Goal: Task Accomplishment & Management: Manage account settings

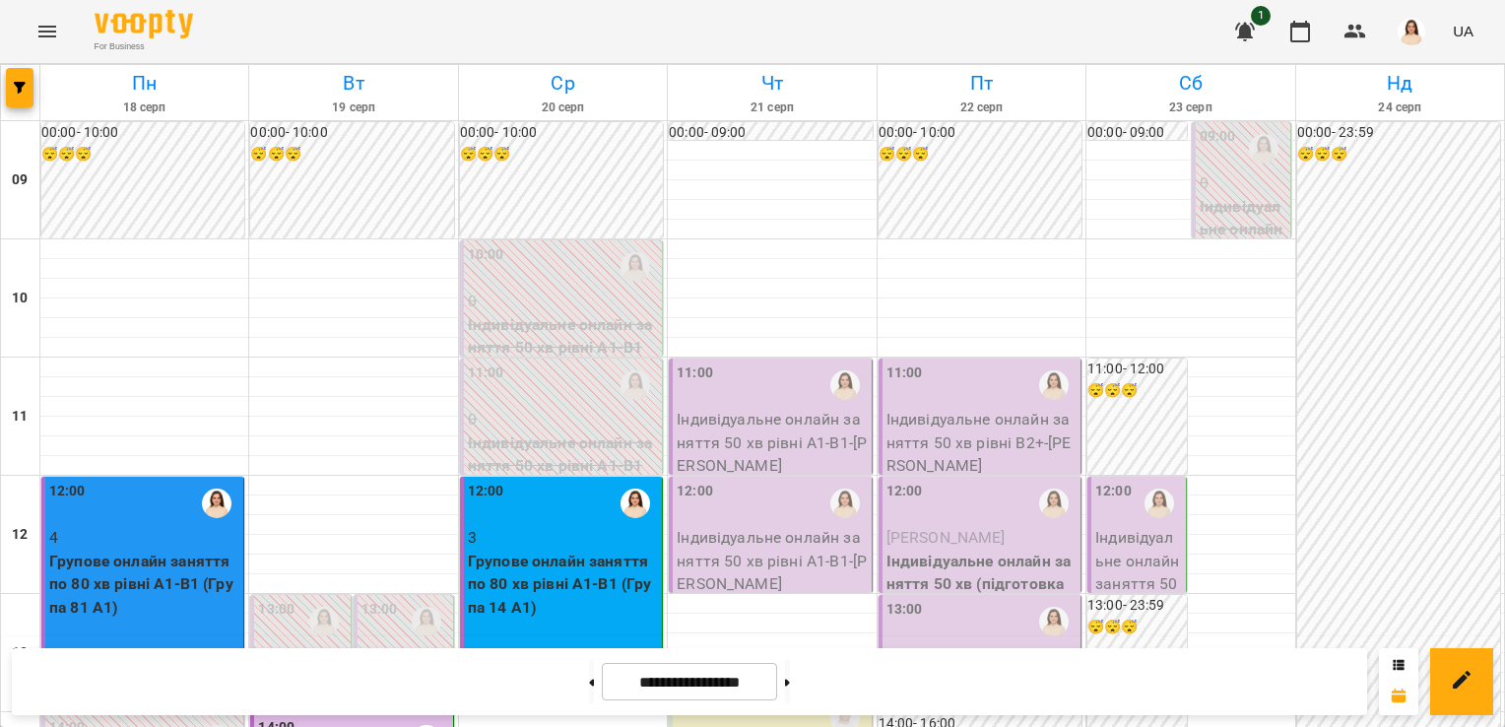
scroll to position [547, 0]
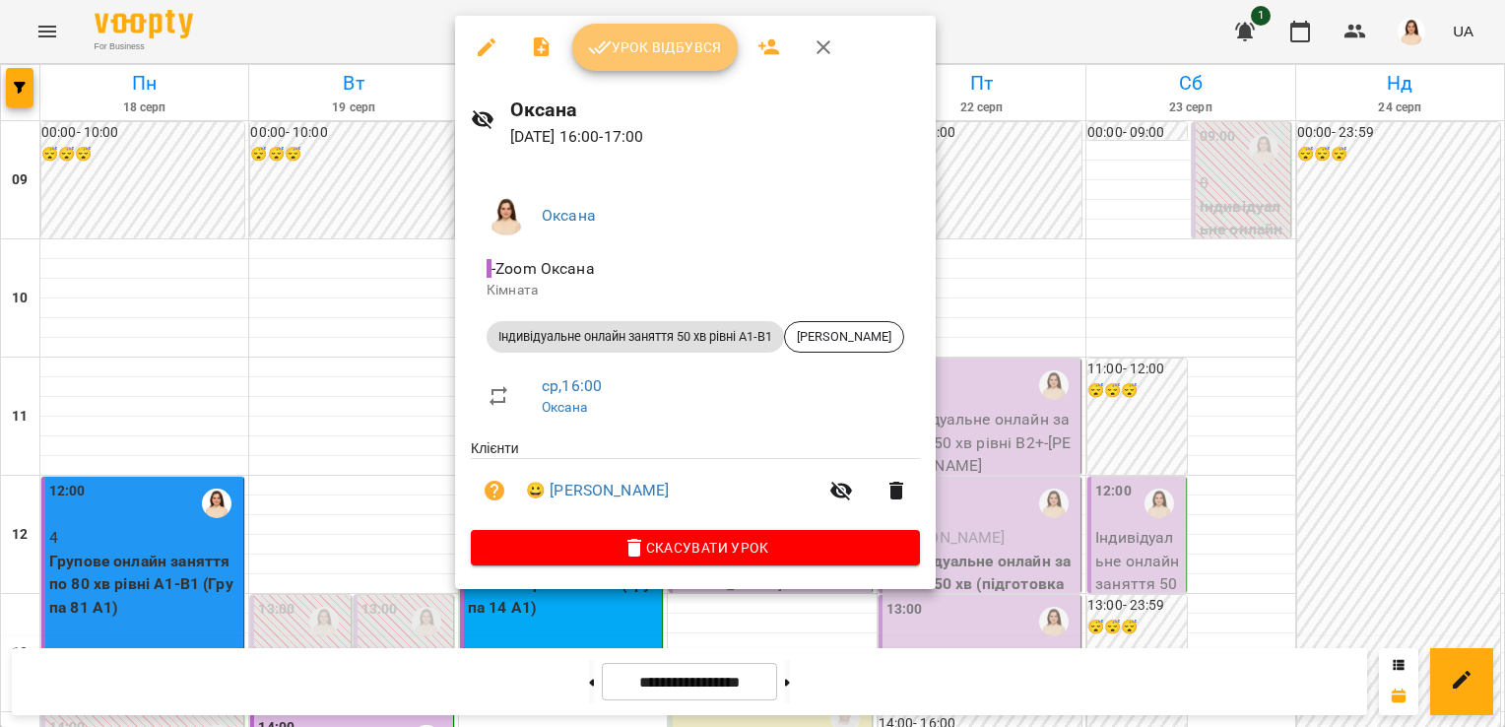
click at [649, 41] on span "Урок відбувся" at bounding box center [655, 47] width 134 height 24
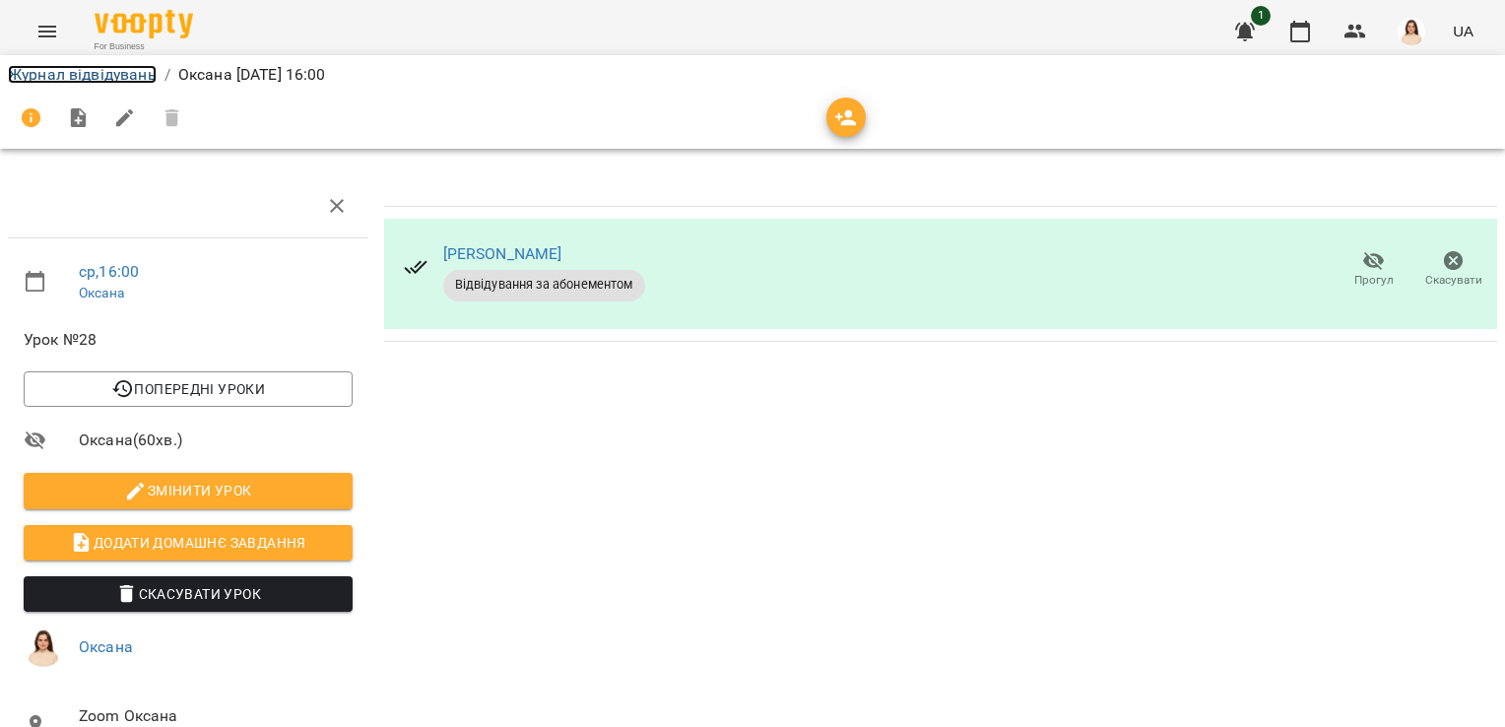
click at [100, 74] on link "Журнал відвідувань" at bounding box center [82, 74] width 149 height 19
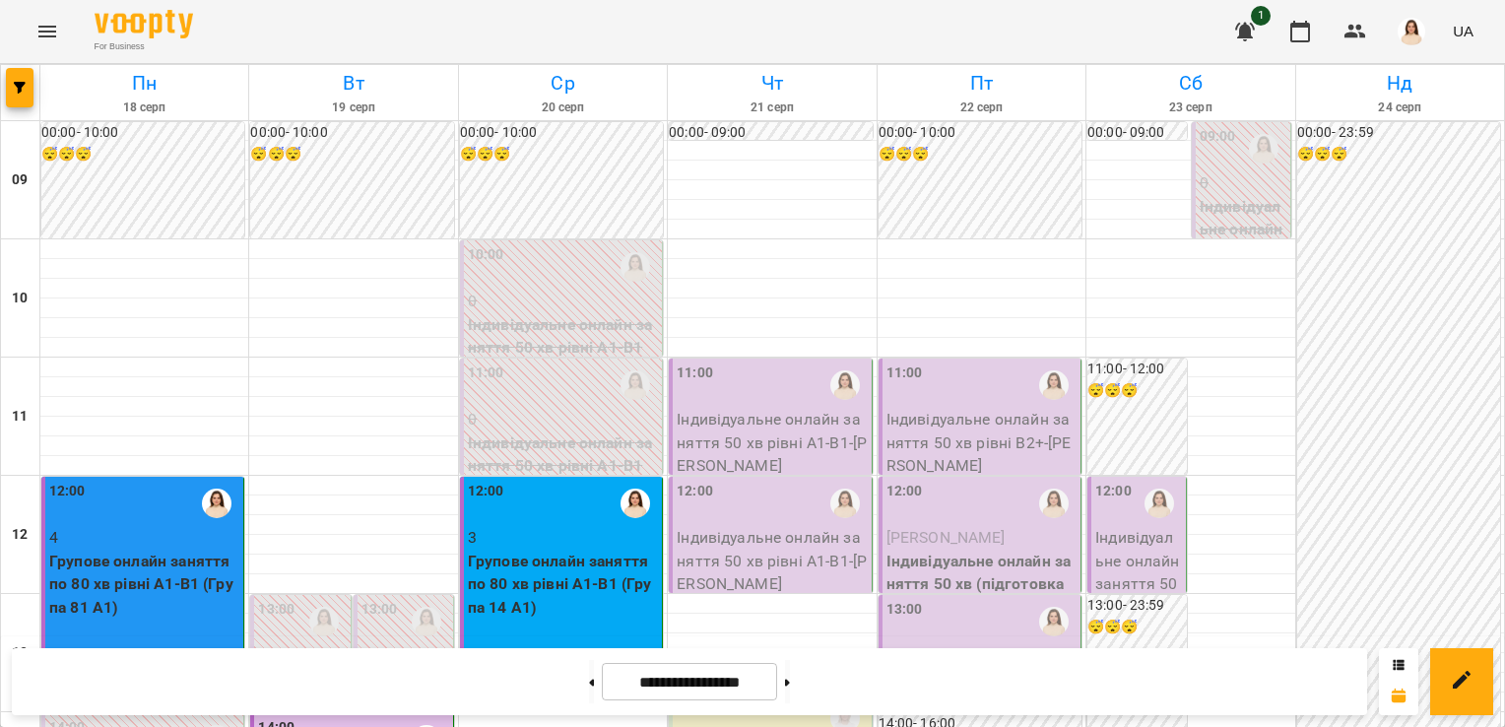
scroll to position [896, 0]
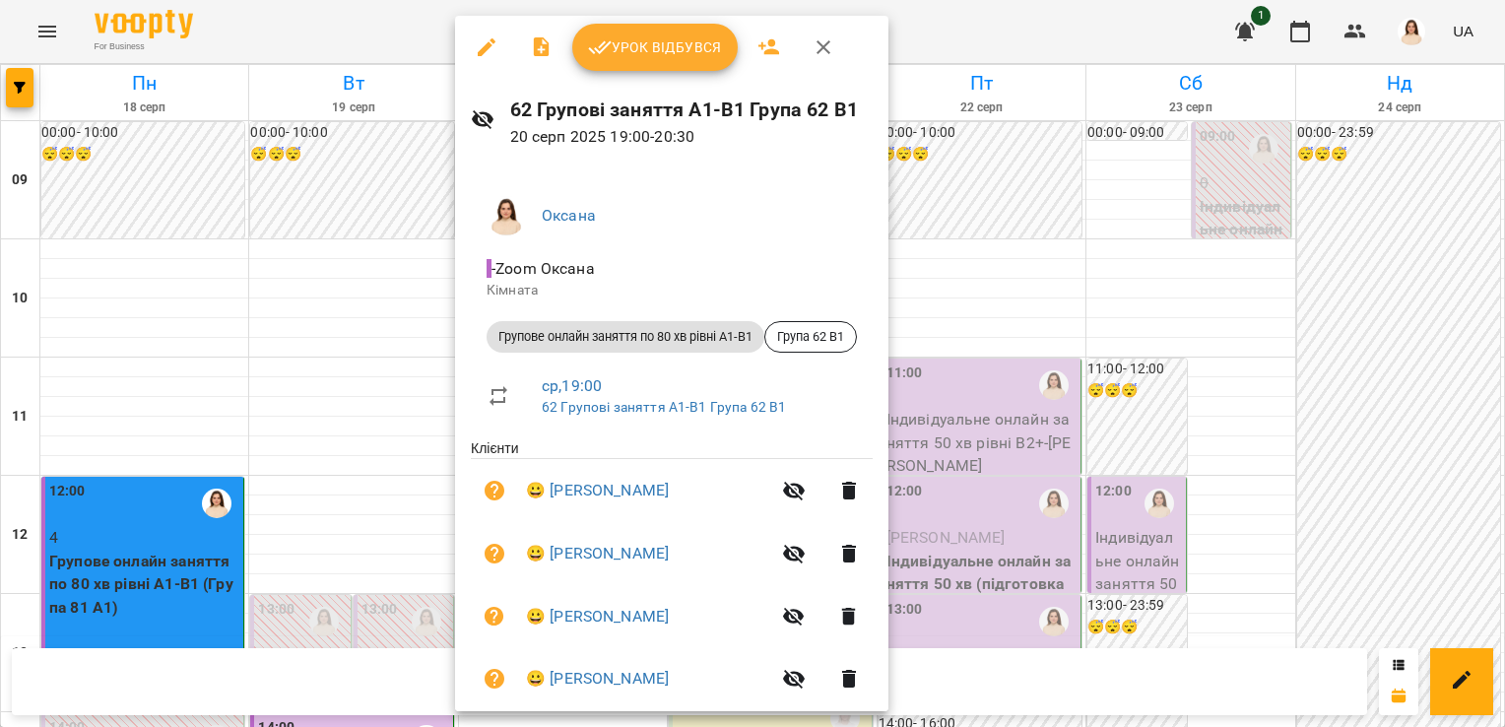
click at [658, 43] on span "Урок відбувся" at bounding box center [655, 47] width 134 height 24
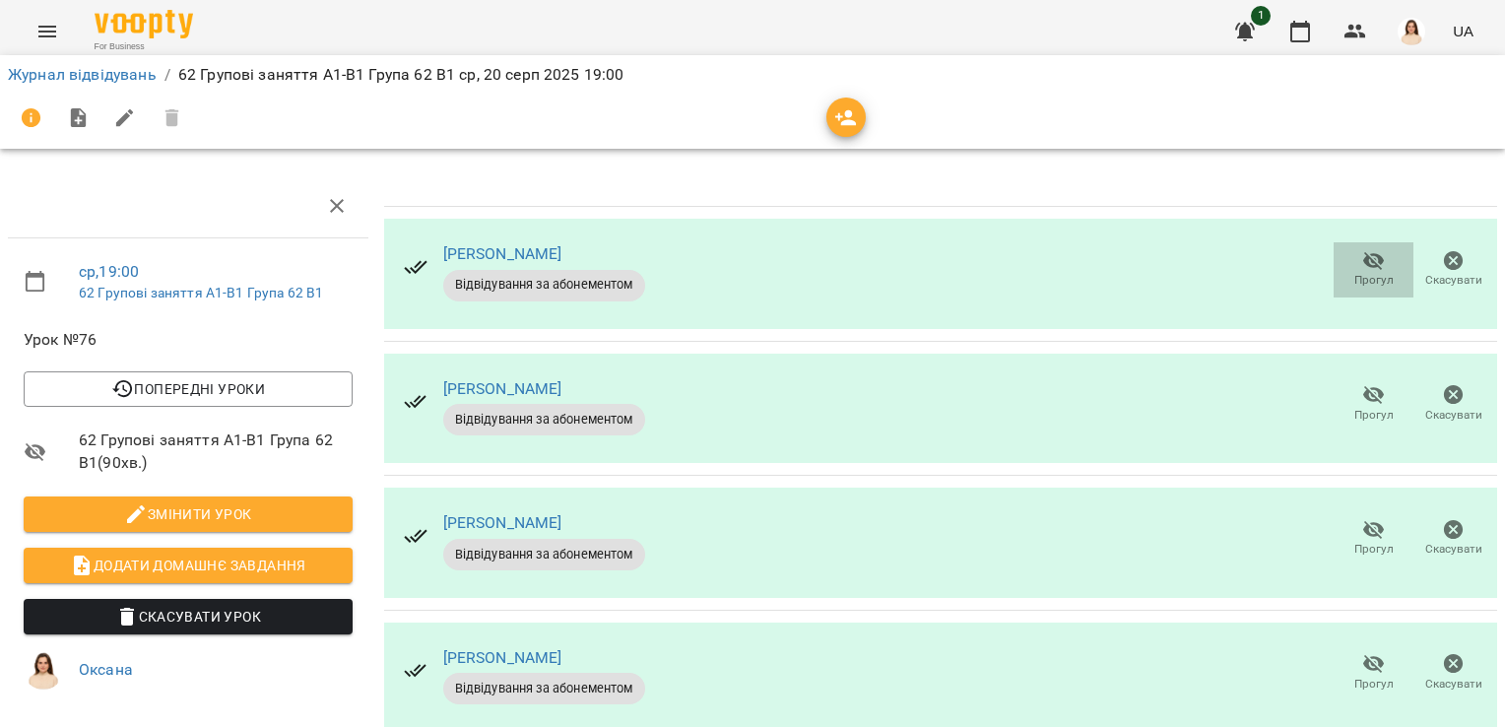
click at [1364, 266] on icon "button" at bounding box center [1375, 261] width 22 height 19
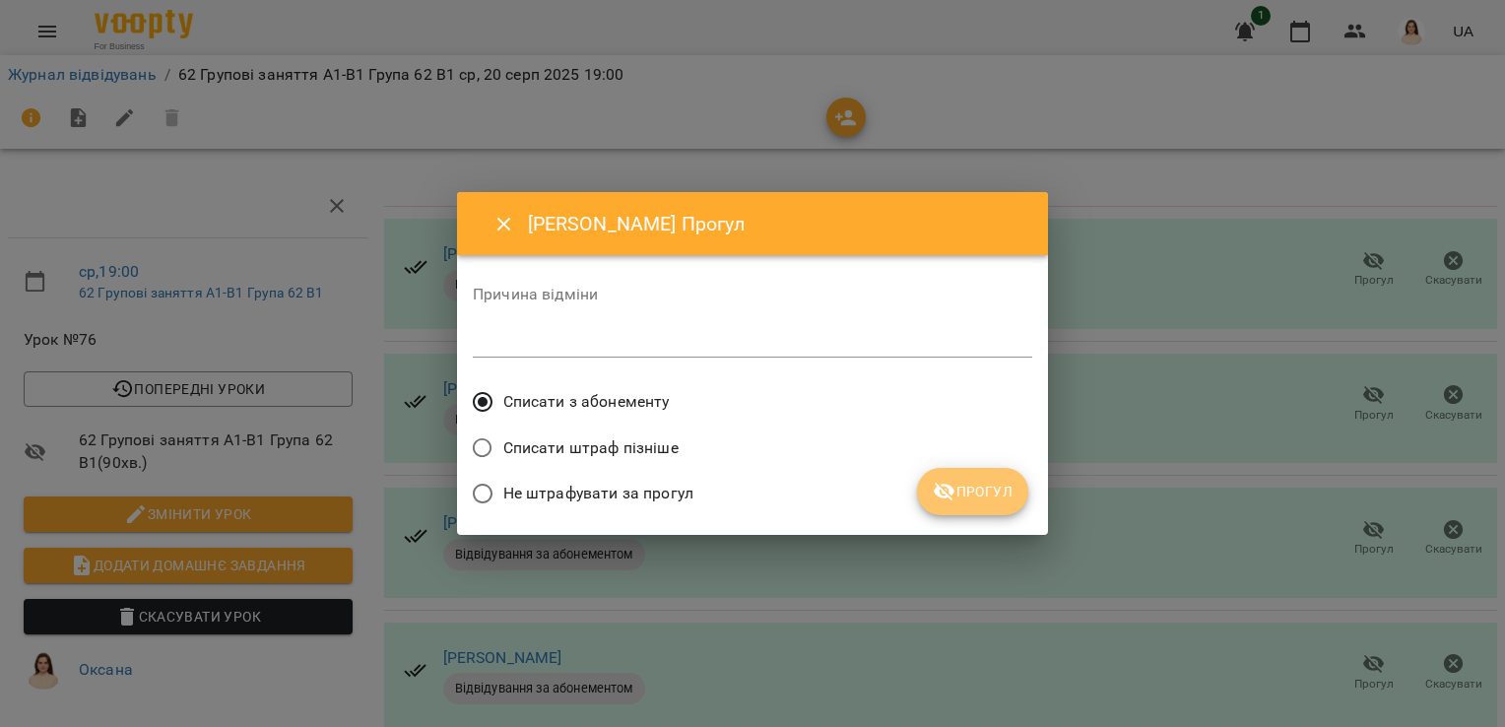
click at [981, 492] on span "Прогул" at bounding box center [973, 492] width 80 height 24
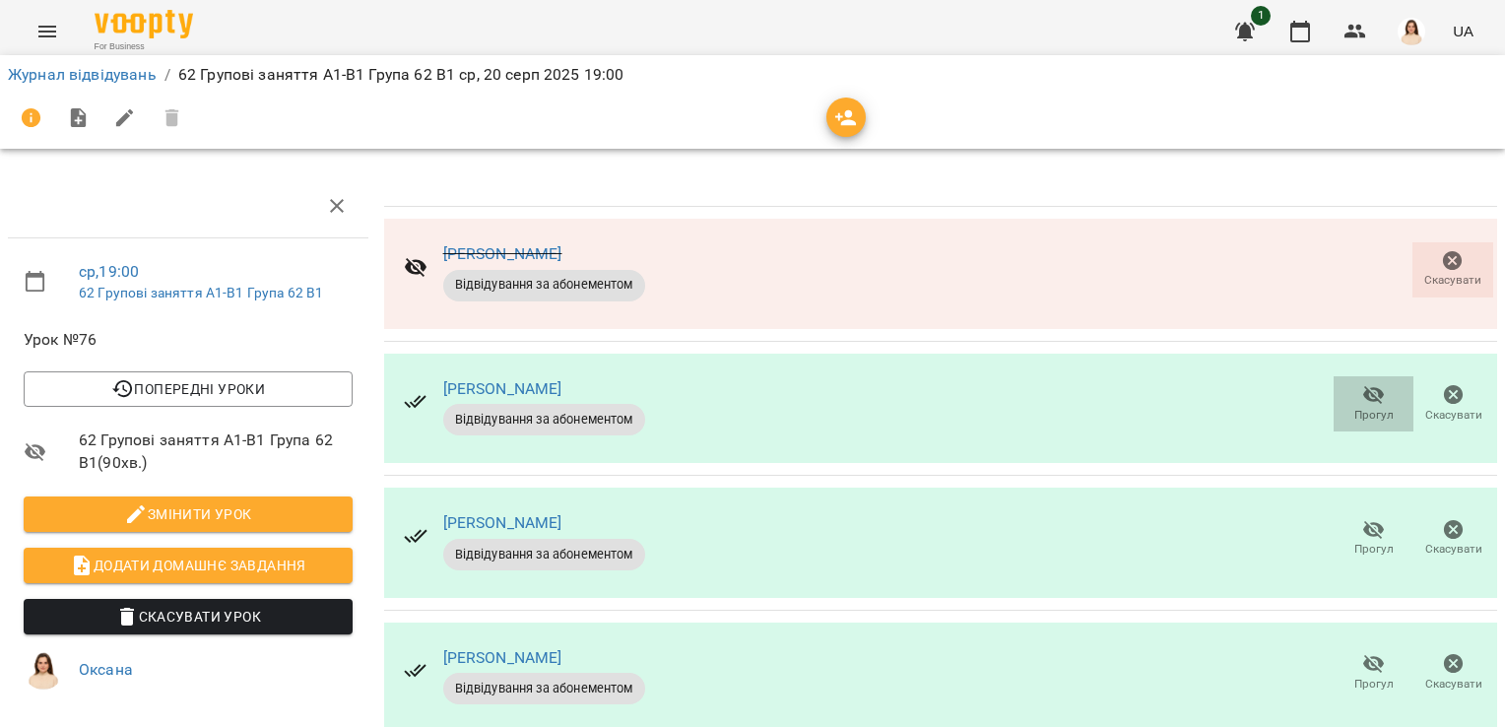
click at [1364, 396] on icon "button" at bounding box center [1375, 395] width 22 height 19
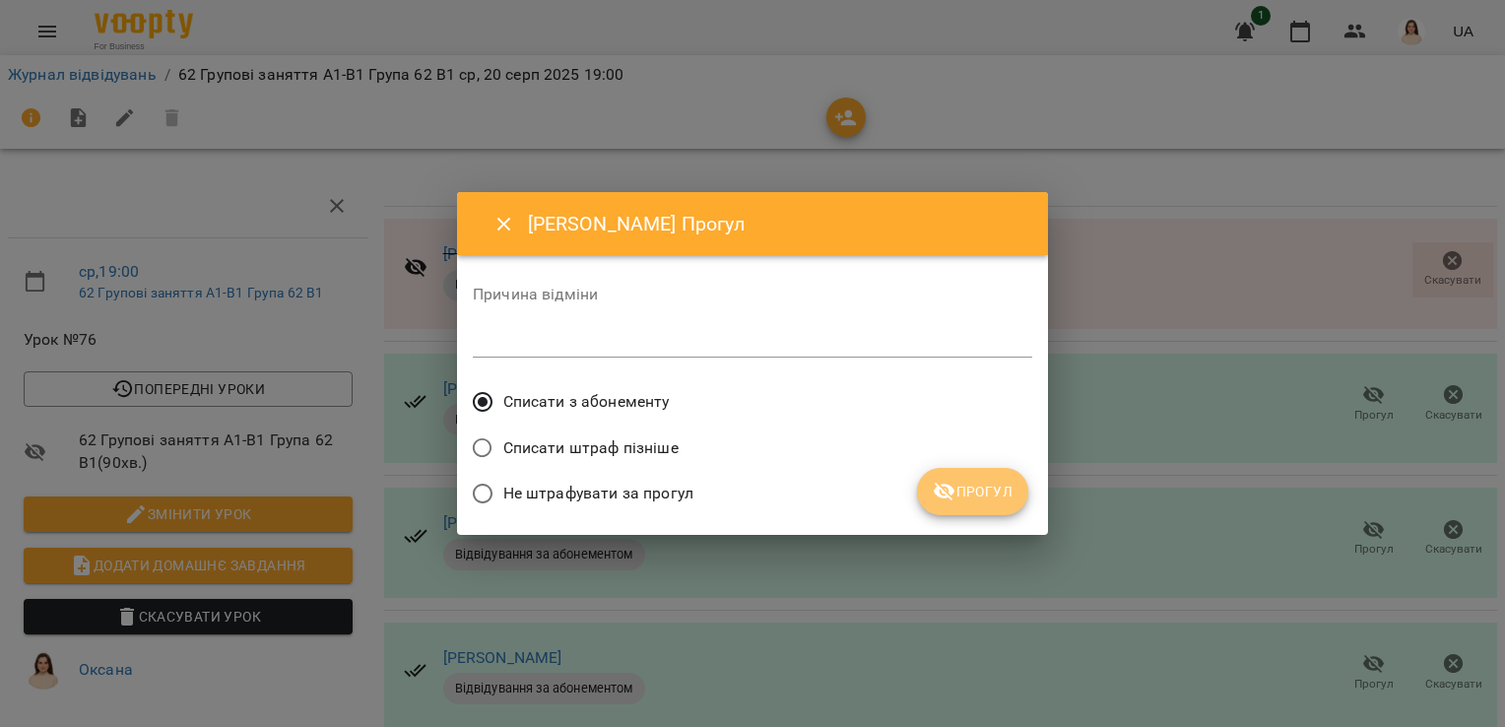
click at [1001, 498] on span "Прогул" at bounding box center [973, 492] width 80 height 24
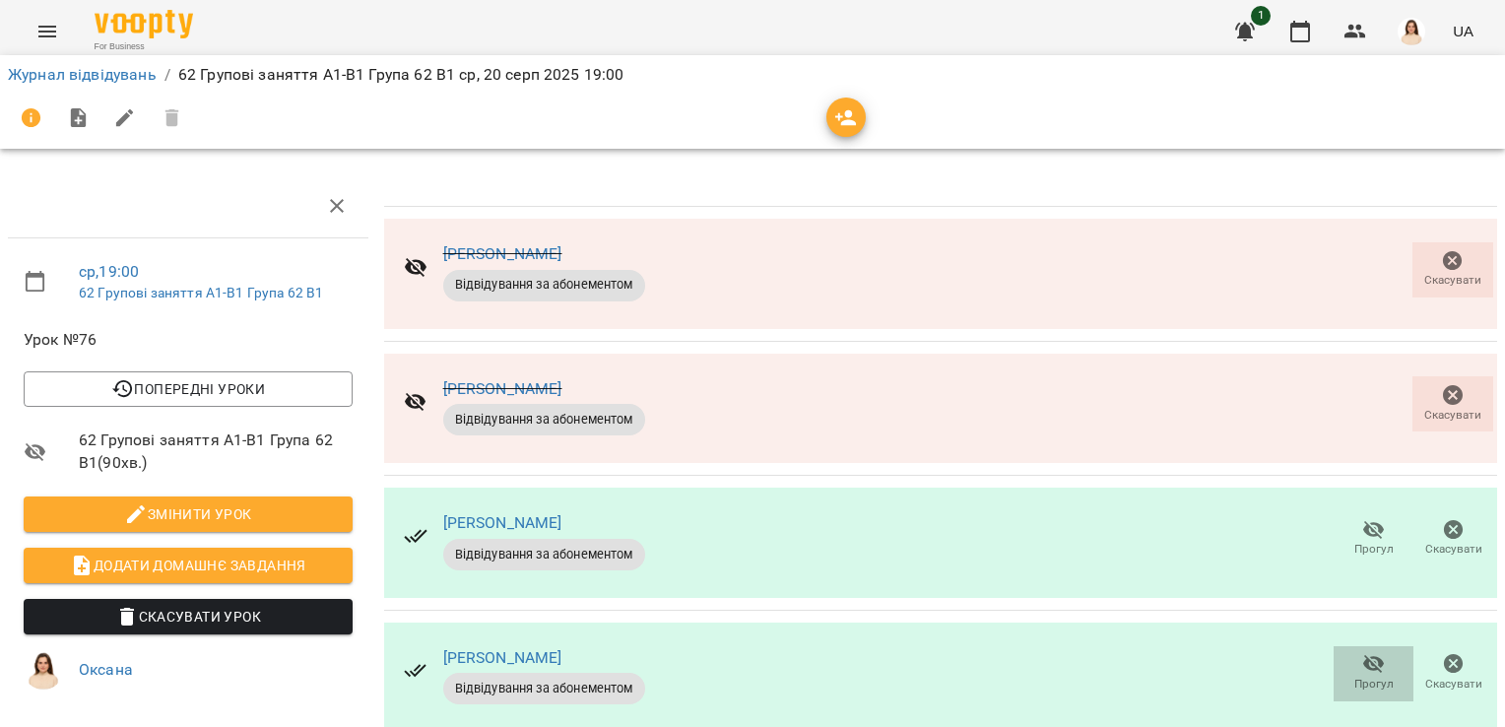
click at [1363, 666] on icon "button" at bounding box center [1375, 664] width 24 height 24
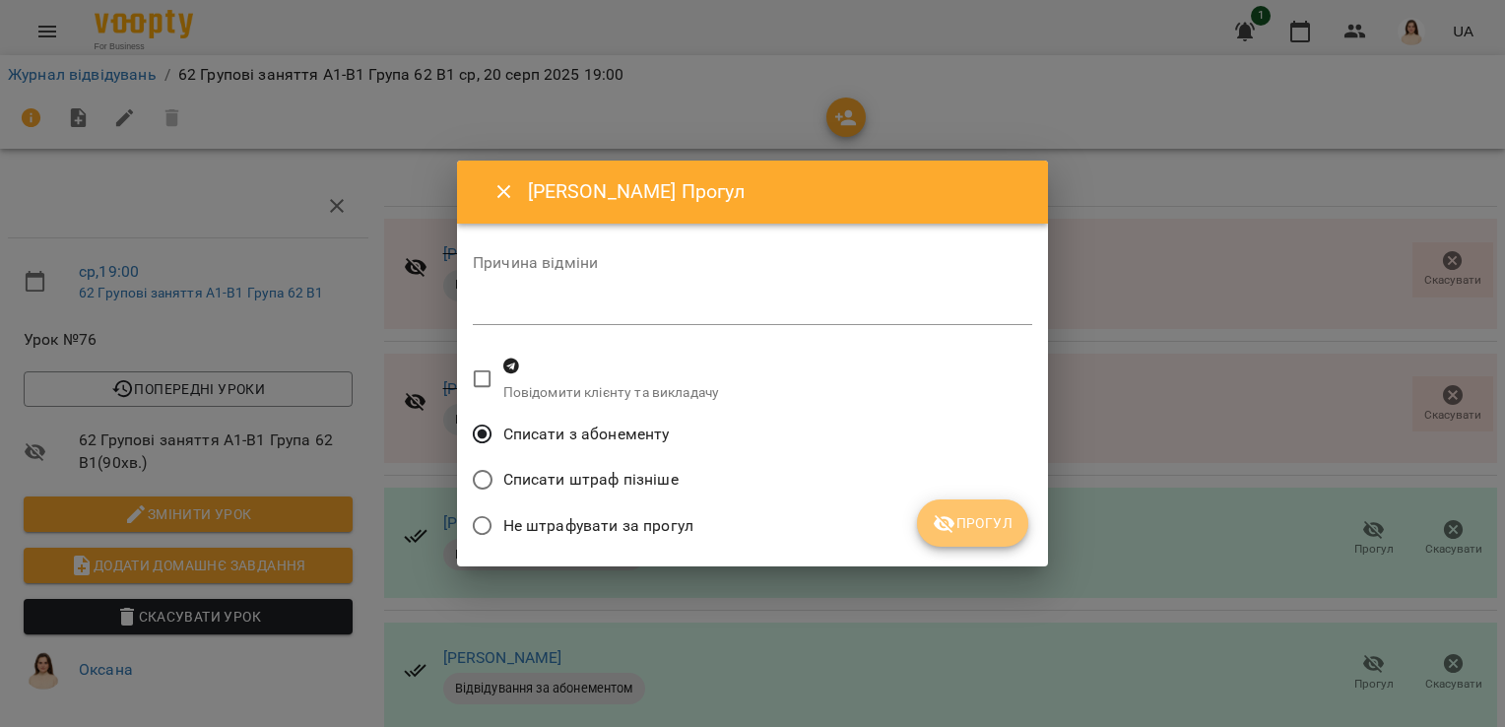
click at [977, 511] on span "Прогул" at bounding box center [973, 523] width 80 height 24
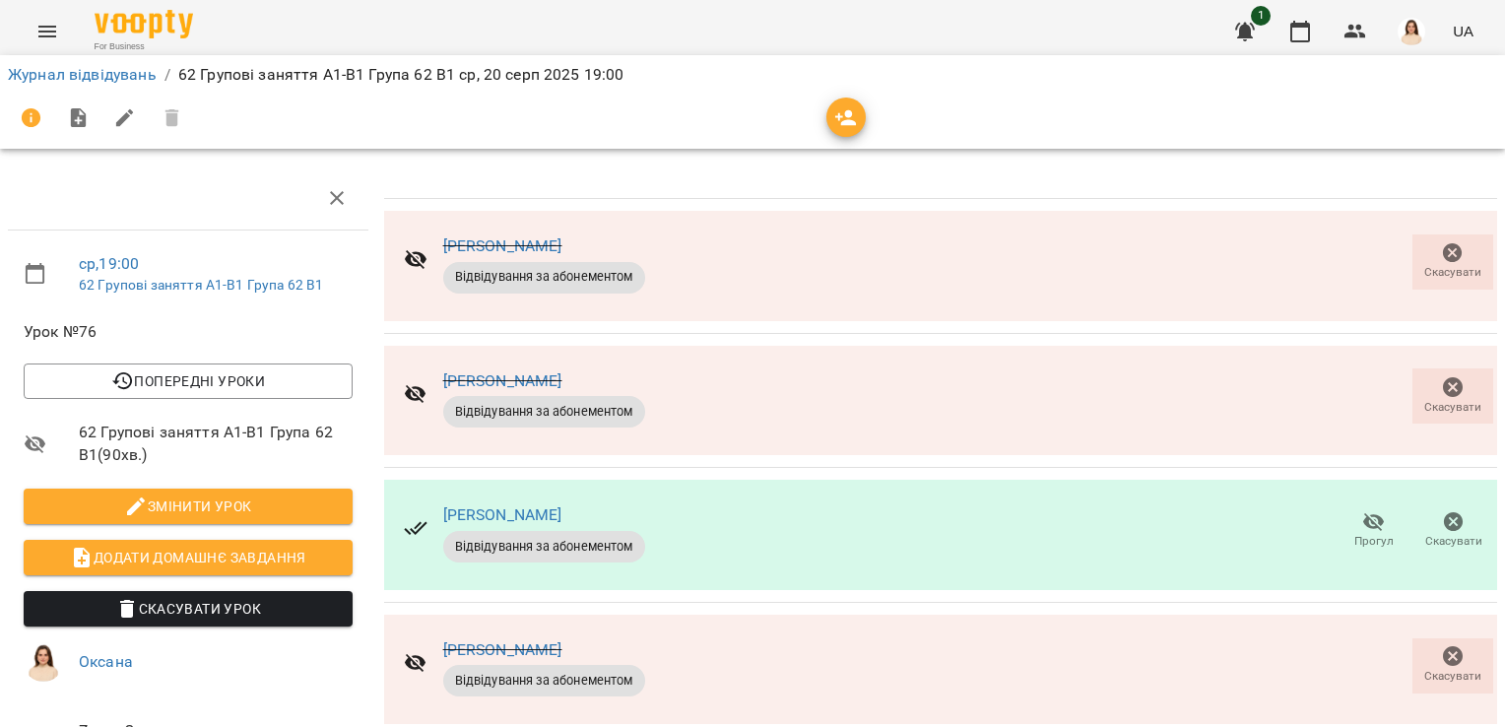
scroll to position [289, 0]
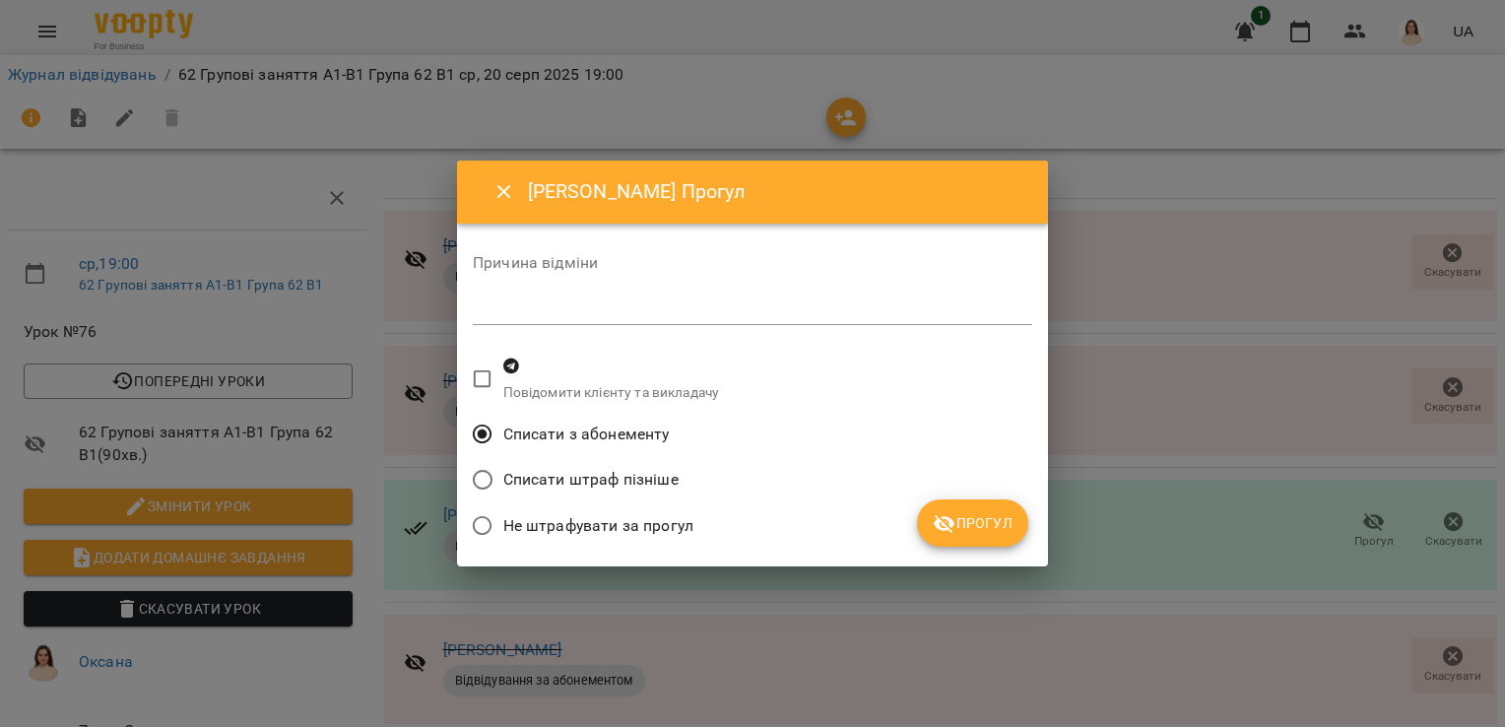
click at [1001, 521] on span "Прогул" at bounding box center [973, 523] width 80 height 24
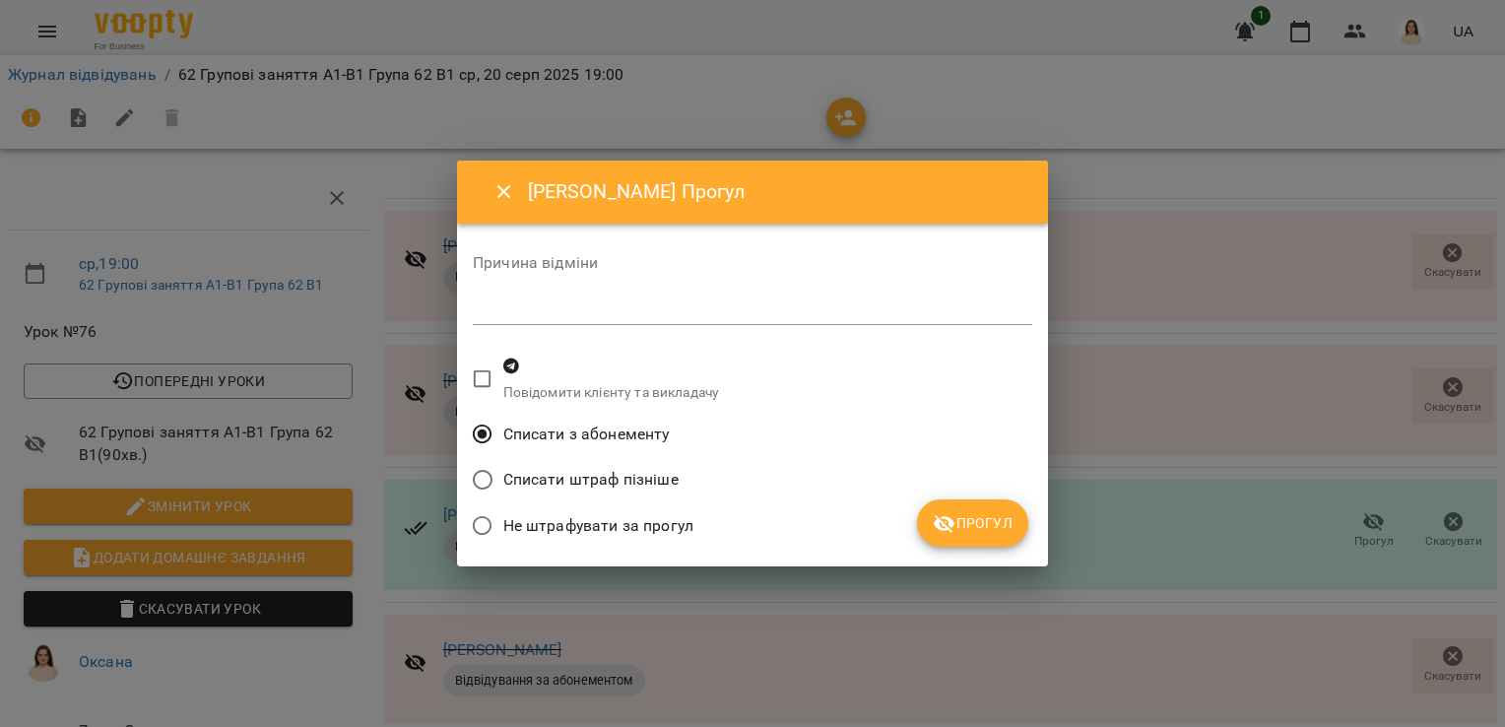
click at [983, 541] on button "Прогул" at bounding box center [972, 523] width 111 height 47
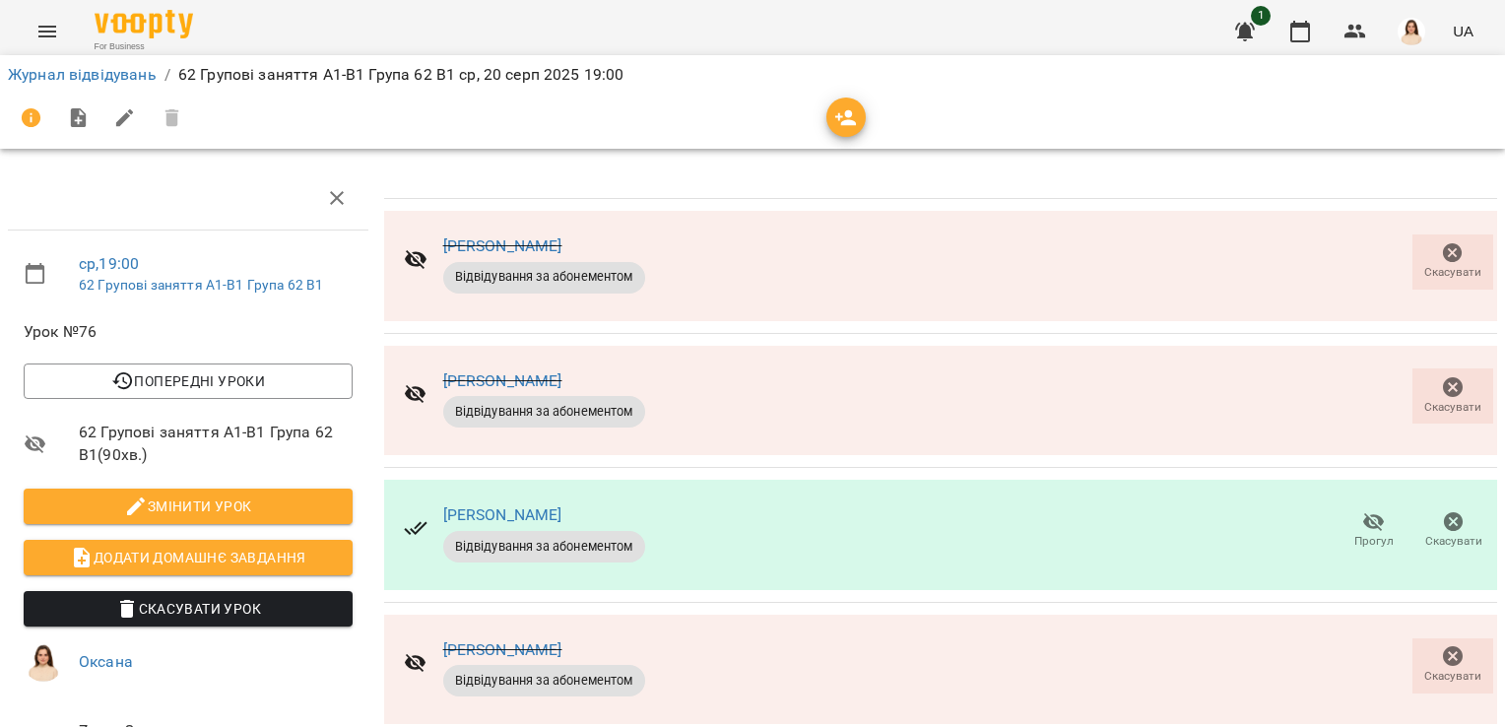
scroll to position [315, 0]
click at [118, 69] on link "Журнал відвідувань" at bounding box center [82, 74] width 149 height 19
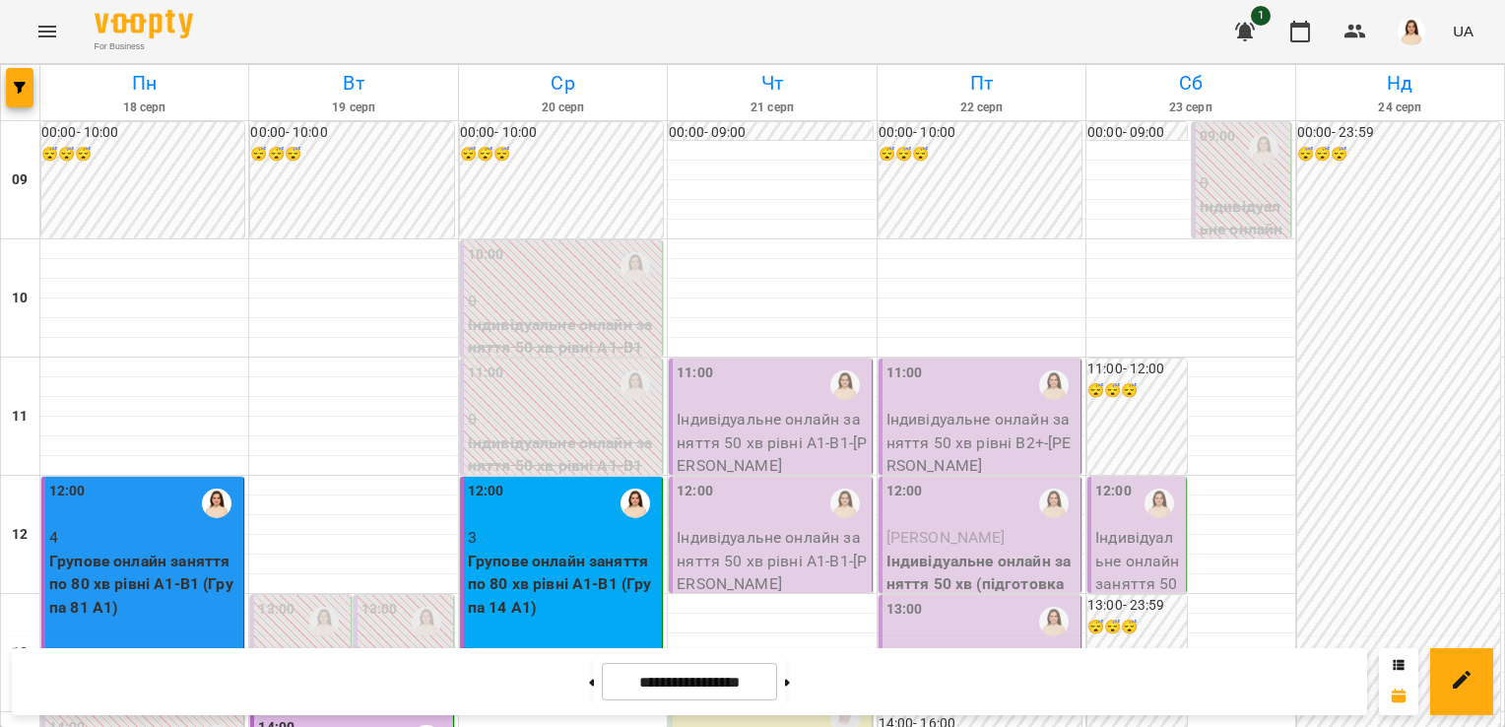
scroll to position [80, 0]
